Goal: Check status

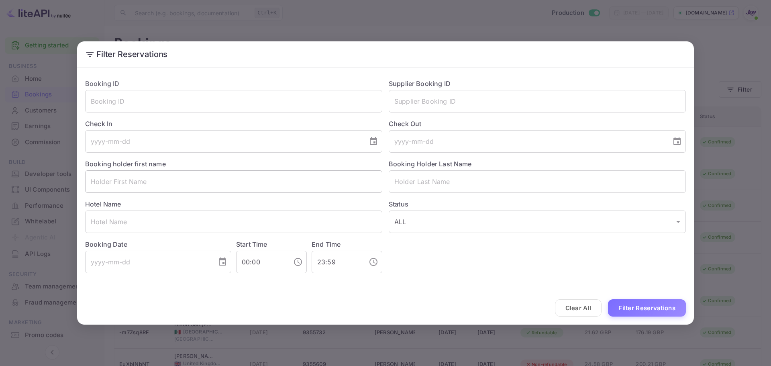
click at [171, 187] on input "text" at bounding box center [233, 181] width 297 height 22
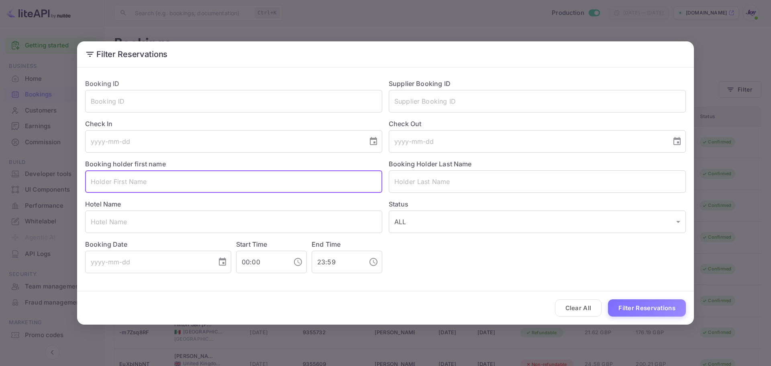
paste input "[PERSON_NAME]"
click at [129, 183] on input "[PERSON_NAME]" at bounding box center [233, 181] width 297 height 22
click at [129, 182] on input "[PERSON_NAME]" at bounding box center [233, 181] width 297 height 22
type input "[PERSON_NAME]"
click at [432, 185] on input "text" at bounding box center [537, 181] width 297 height 22
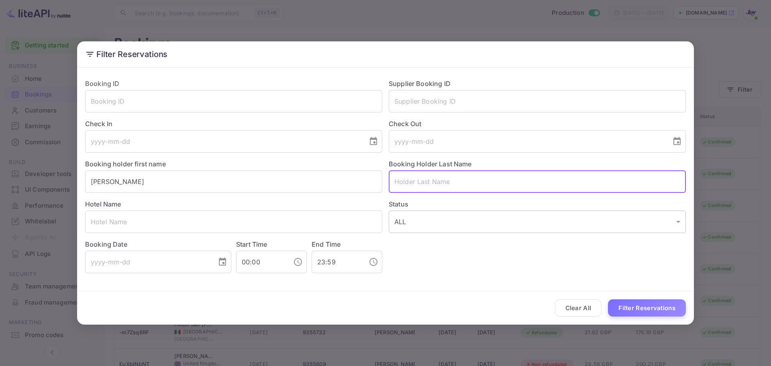
paste input "[PERSON_NAME]"
type input "[PERSON_NAME]"
click at [629, 309] on button "Filter Reservations" at bounding box center [647, 307] width 78 height 17
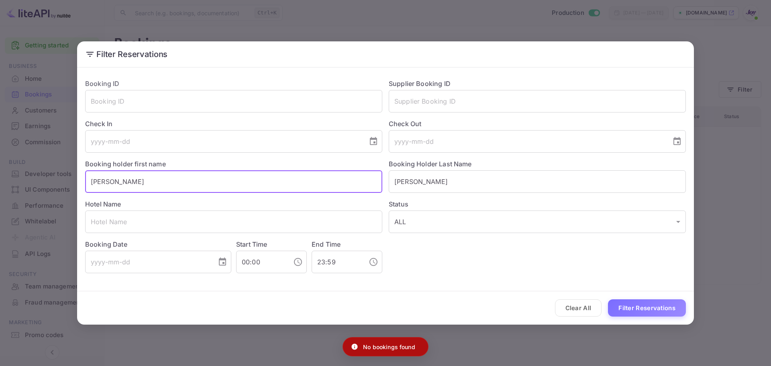
drag, startPoint x: 142, startPoint y: 180, endPoint x: 90, endPoint y: 181, distance: 52.6
click at [90, 181] on input "[PERSON_NAME]" at bounding box center [233, 181] width 297 height 22
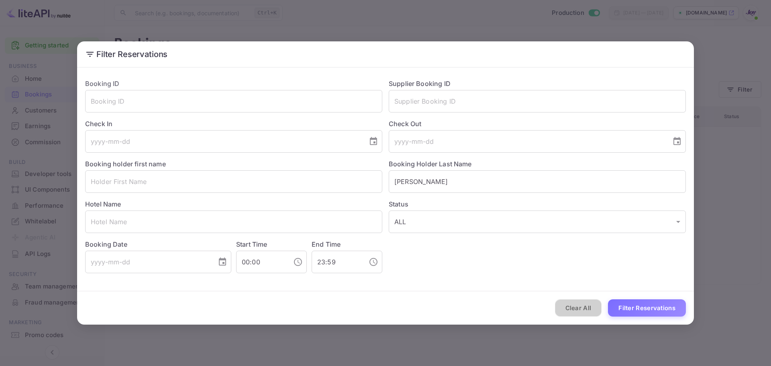
drag, startPoint x: 575, startPoint y: 306, endPoint x: 658, endPoint y: 237, distance: 108.3
click at [579, 304] on button "Clear All" at bounding box center [578, 307] width 47 height 17
